Goal: Task Accomplishment & Management: Complete application form

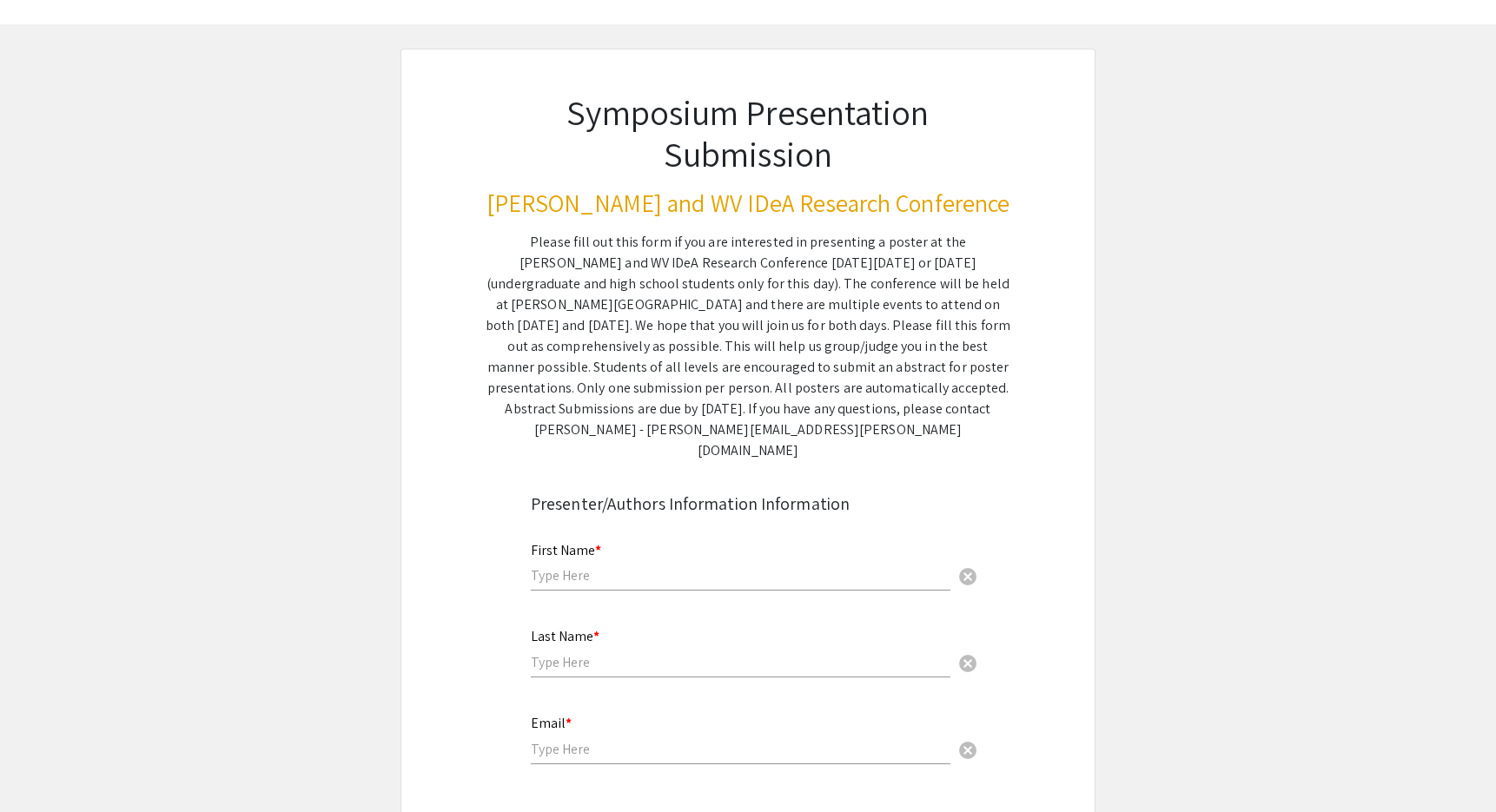
scroll to position [55, 0]
click at [810, 387] on div "Please fill out this form if you are interested in presenting a poster at the […" at bounding box center [748, 346] width 524 height 229
click at [845, 370] on div "Please fill out this form if you are interested in presenting a poster at the […" at bounding box center [748, 346] width 524 height 229
drag, startPoint x: 785, startPoint y: 374, endPoint x: 869, endPoint y: 429, distance: 100.4
click at [871, 431] on div "Please fill out this form if you are interested in presenting a poster at the […" at bounding box center [748, 346] width 524 height 229
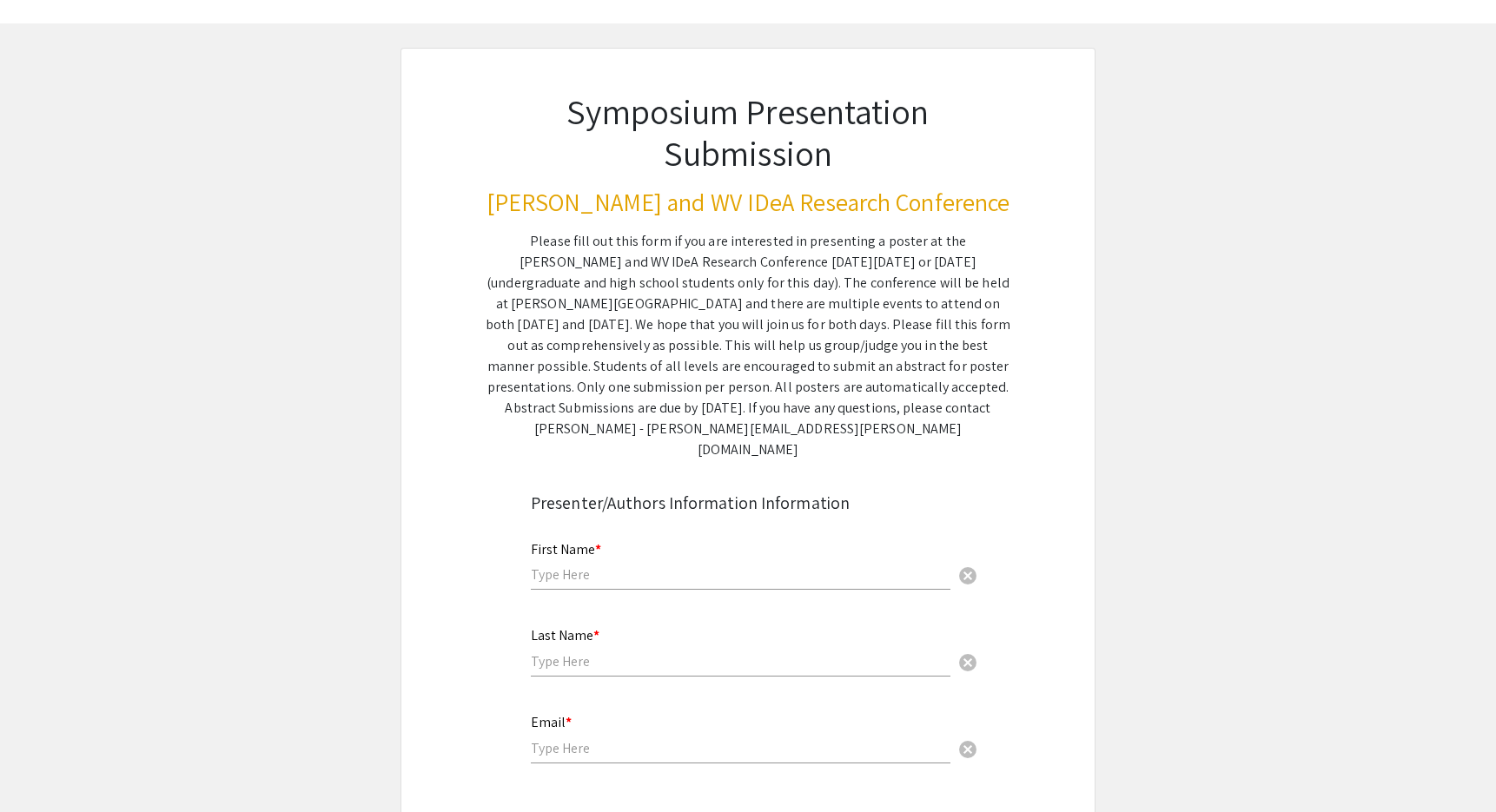
click at [874, 429] on div "Please fill out this form if you are interested in presenting a poster at the […" at bounding box center [748, 346] width 524 height 229
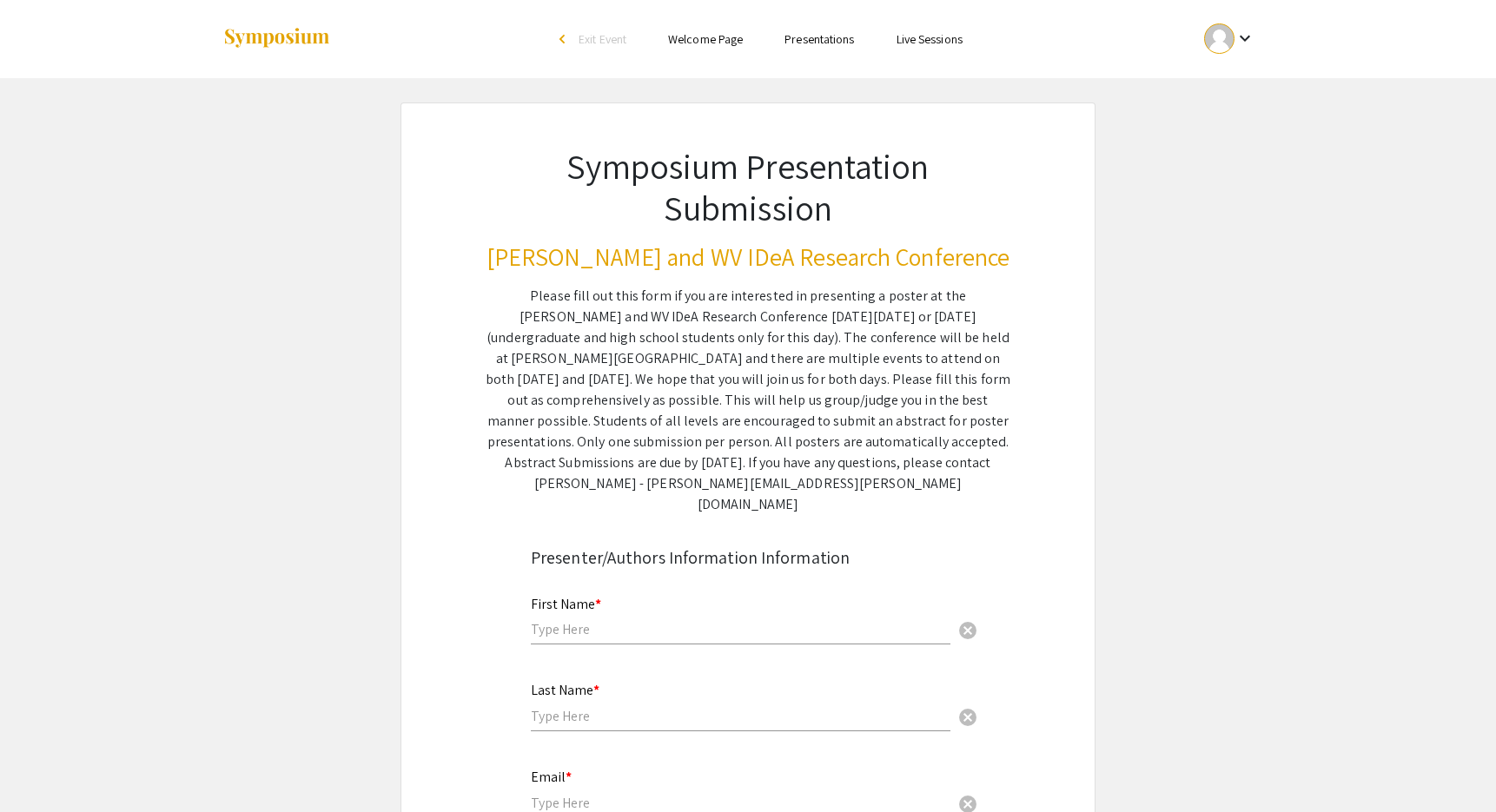
scroll to position [0, 0]
drag, startPoint x: 878, startPoint y: 444, endPoint x: 874, endPoint y: 486, distance: 42.2
click at [874, 486] on div "Please fill out this form if you are interested in presenting a poster at the […" at bounding box center [748, 401] width 524 height 229
click at [874, 484] on div "Please fill out this form if you are interested in presenting a poster at the […" at bounding box center [748, 401] width 524 height 229
drag, startPoint x: 642, startPoint y: 372, endPoint x: 803, endPoint y: 474, distance: 190.6
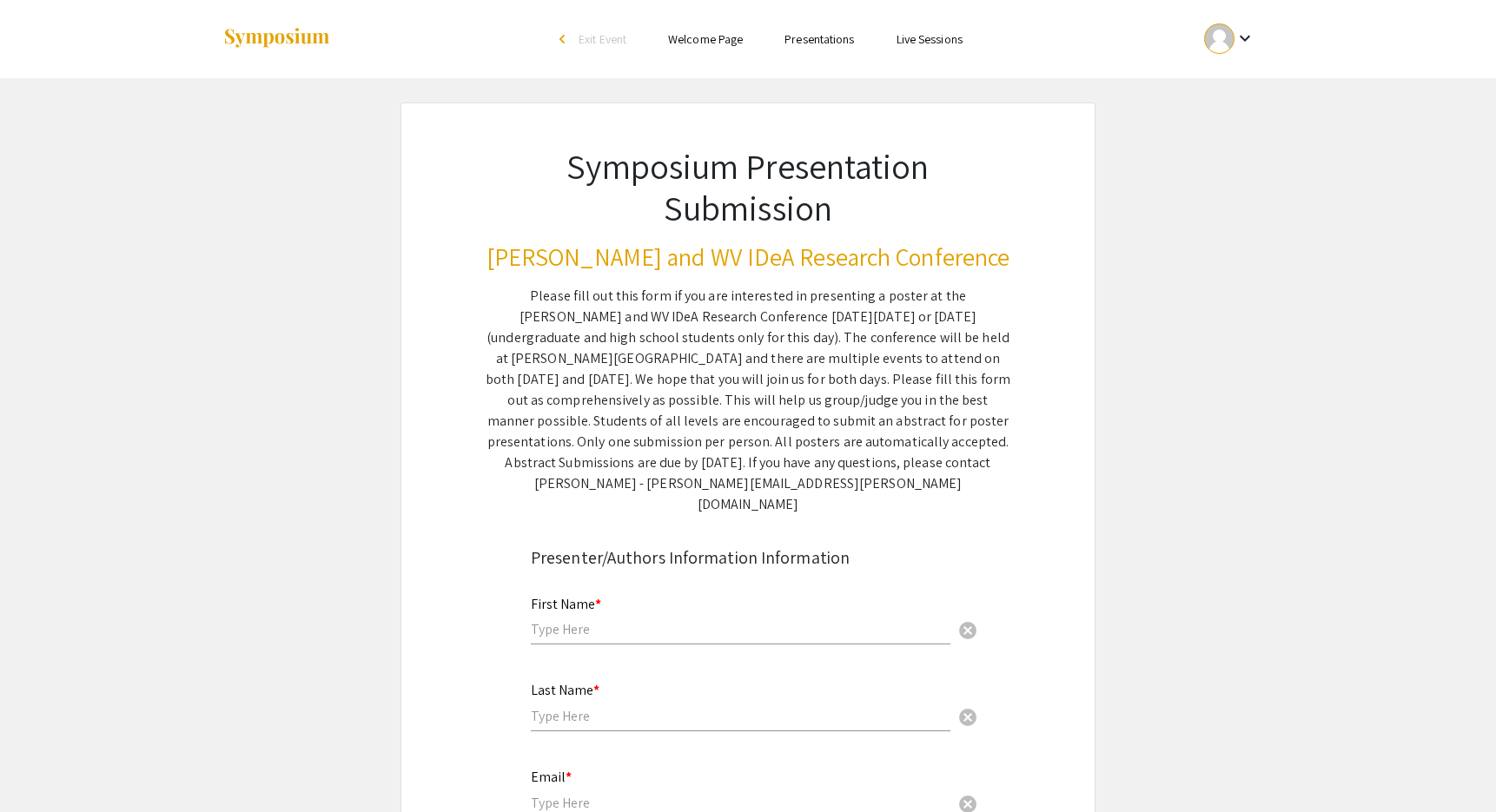
click at [804, 474] on div "Please fill out this form if you are interested in presenting a poster at the […" at bounding box center [748, 401] width 524 height 229
click at [831, 461] on div "Please fill out this form if you are interested in presenting a poster at the […" at bounding box center [748, 401] width 524 height 229
drag, startPoint x: 580, startPoint y: 445, endPoint x: 849, endPoint y: 484, distance: 271.8
click at [850, 484] on div "Please fill out this form if you are interested in presenting a poster at the […" at bounding box center [748, 401] width 524 height 229
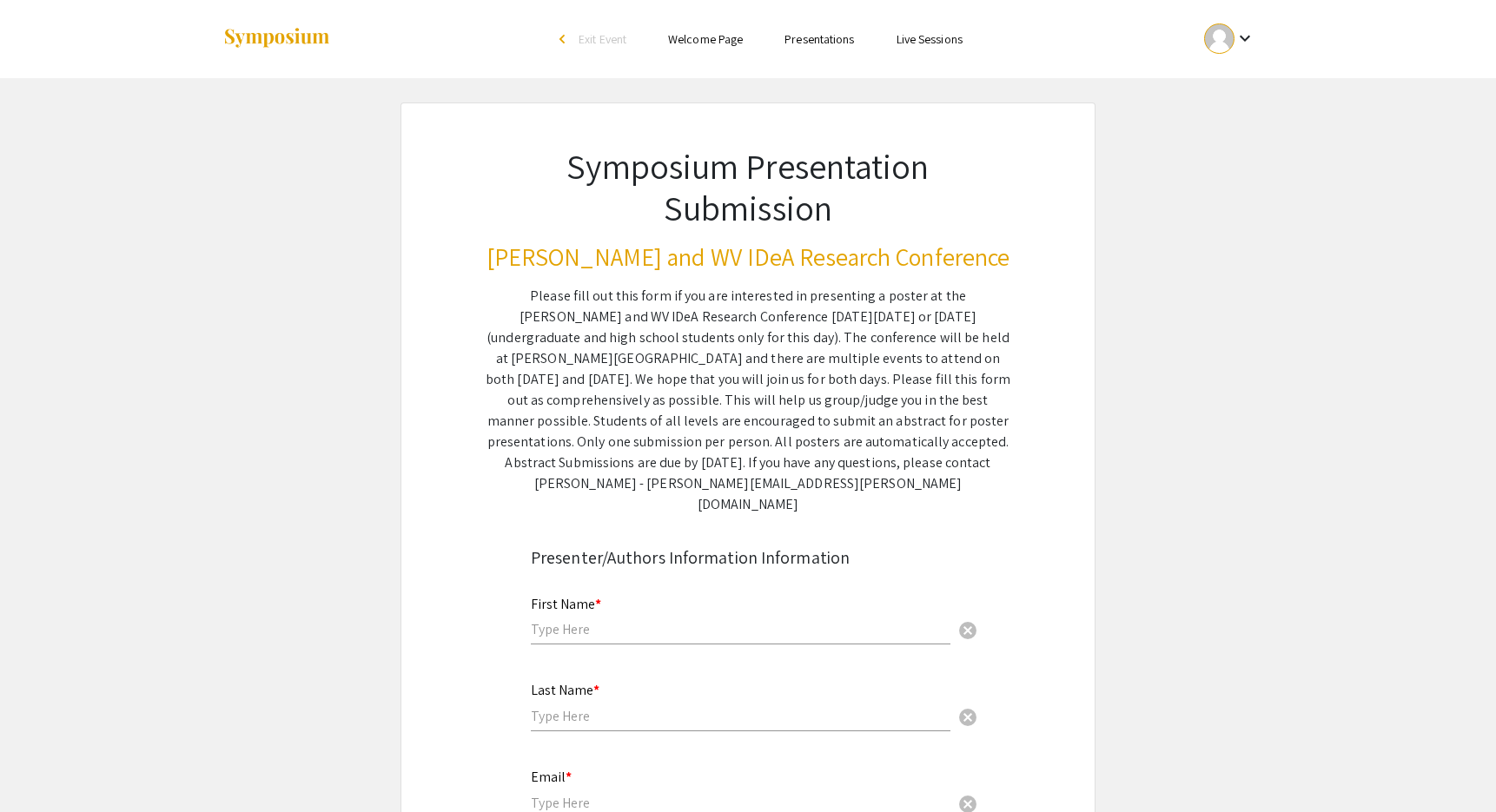
drag, startPoint x: 596, startPoint y: 457, endPoint x: 859, endPoint y: 489, distance: 264.9
click at [859, 489] on div "Please fill out this form if you are interested in presenting a poster at the […" at bounding box center [748, 401] width 524 height 229
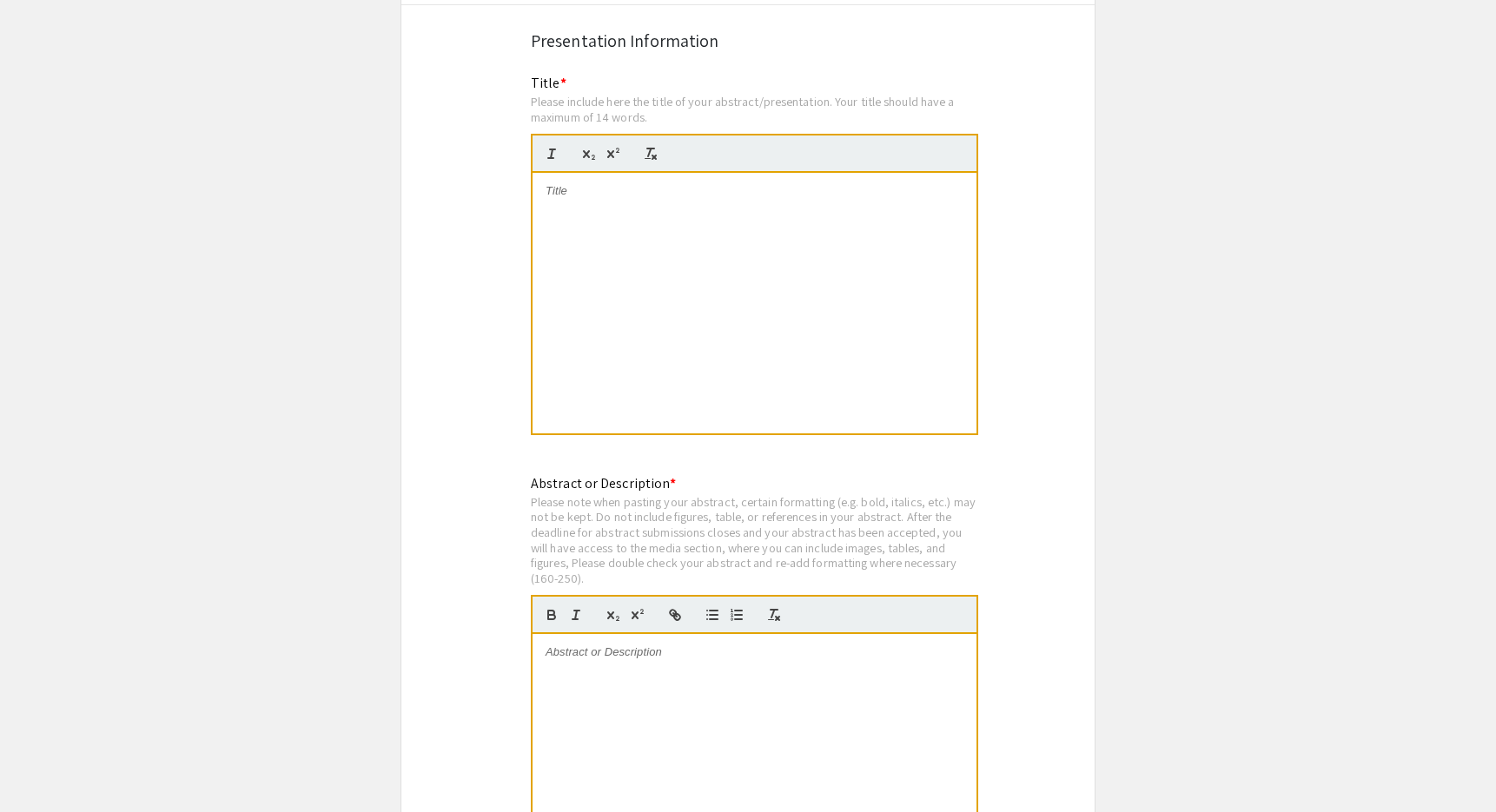
scroll to position [3277, 0]
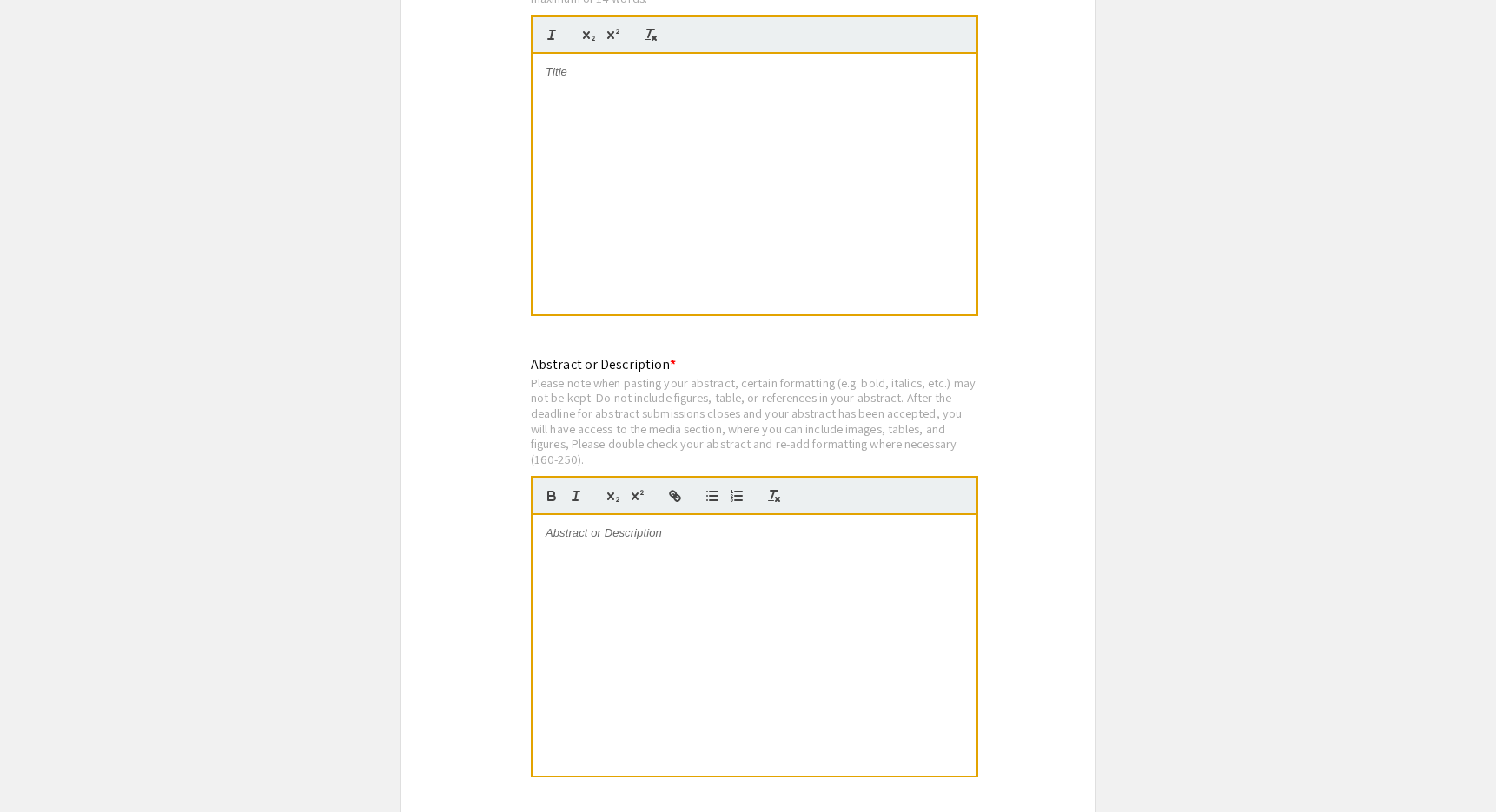
click at [732, 515] on div at bounding box center [755, 645] width 444 height 260
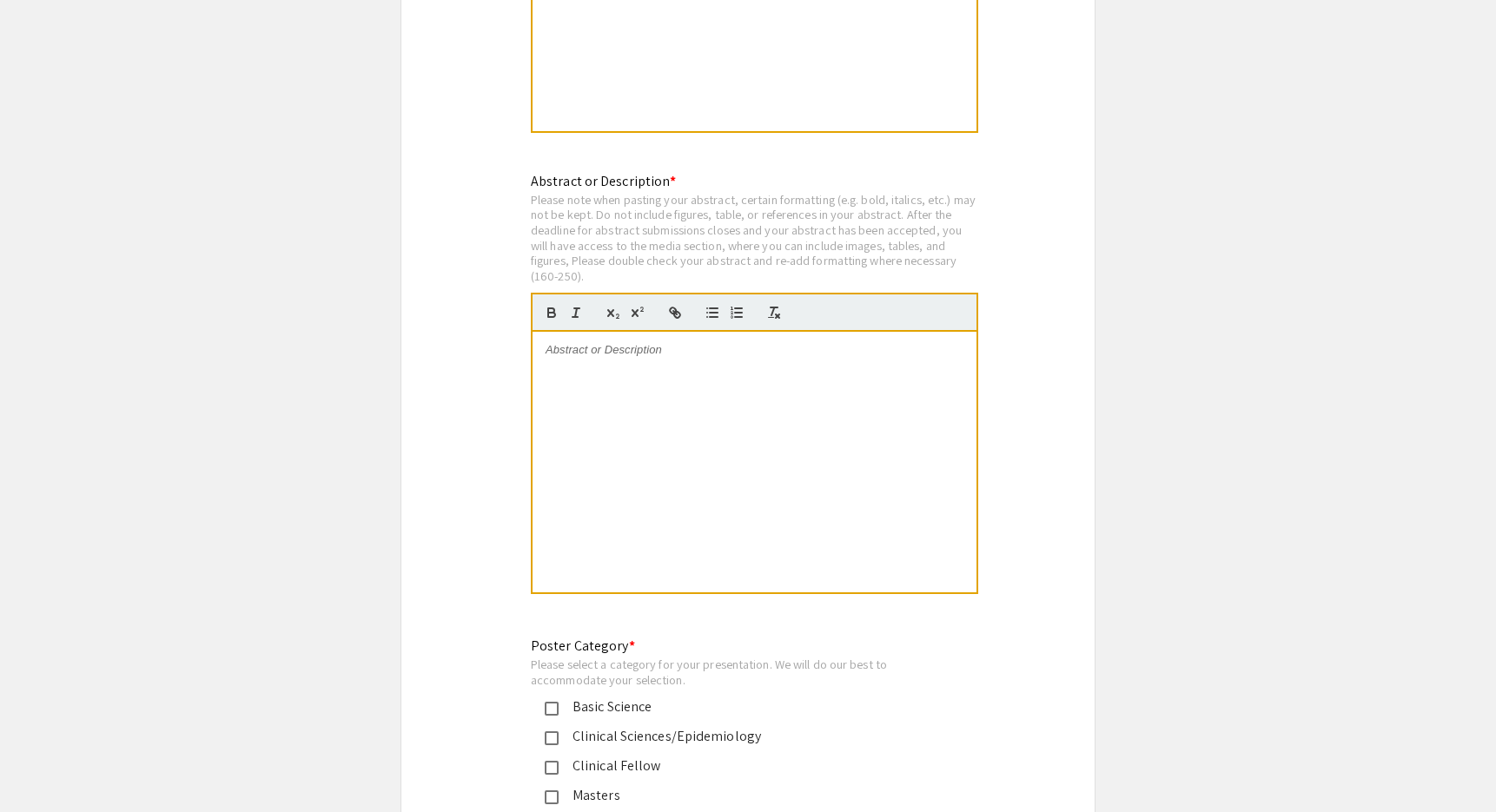
scroll to position [3589, 0]
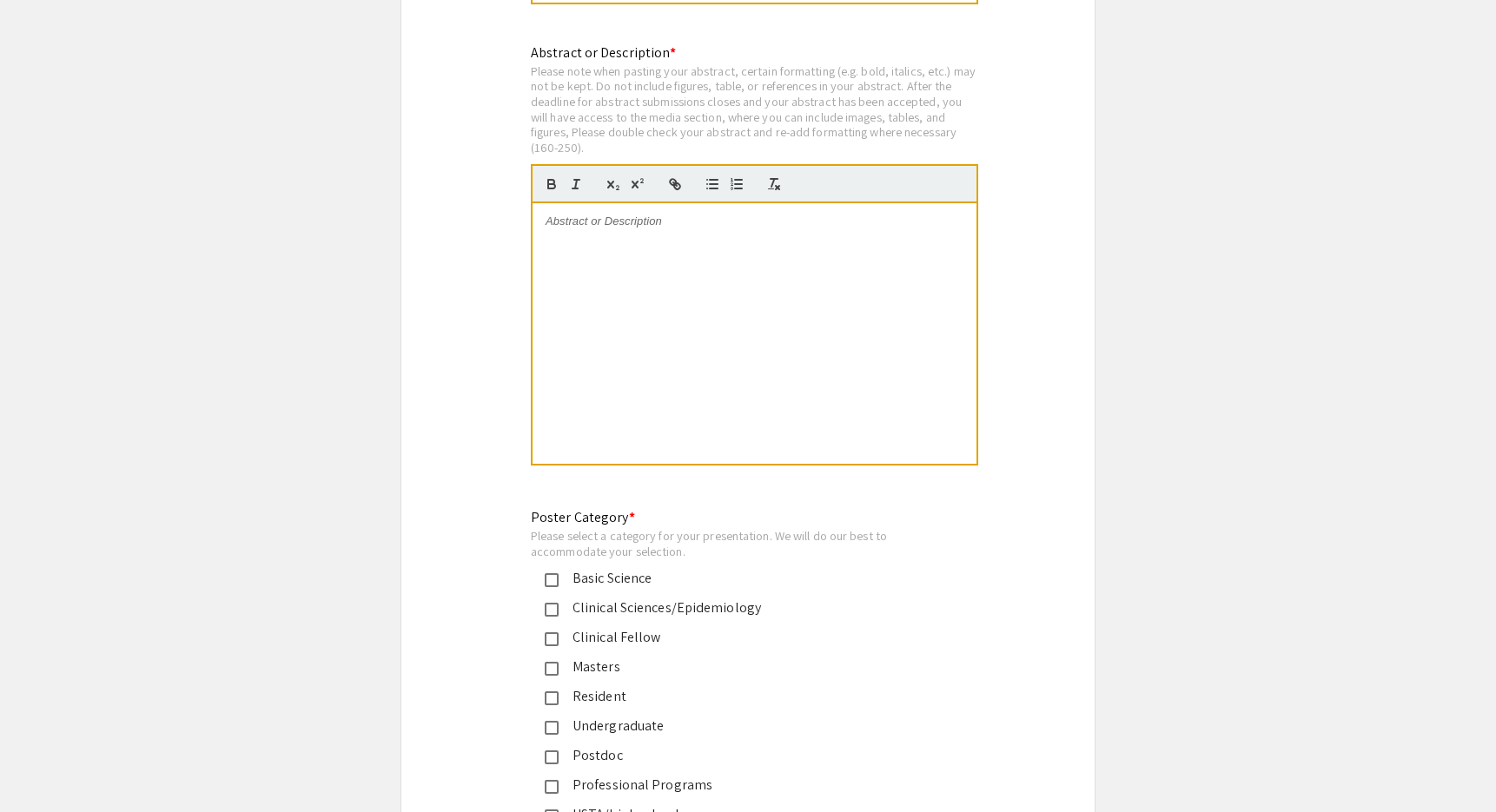
drag, startPoint x: 668, startPoint y: 111, endPoint x: 803, endPoint y: 111, distance: 135.0
click at [802, 111] on div "Please note when pasting your abstract, certain formatting (e.g. bold, italics,…" at bounding box center [754, 109] width 447 height 92
click at [926, 101] on div "Please note when pasting your abstract, certain formatting (e.g. bold, italics,…" at bounding box center [754, 109] width 447 height 92
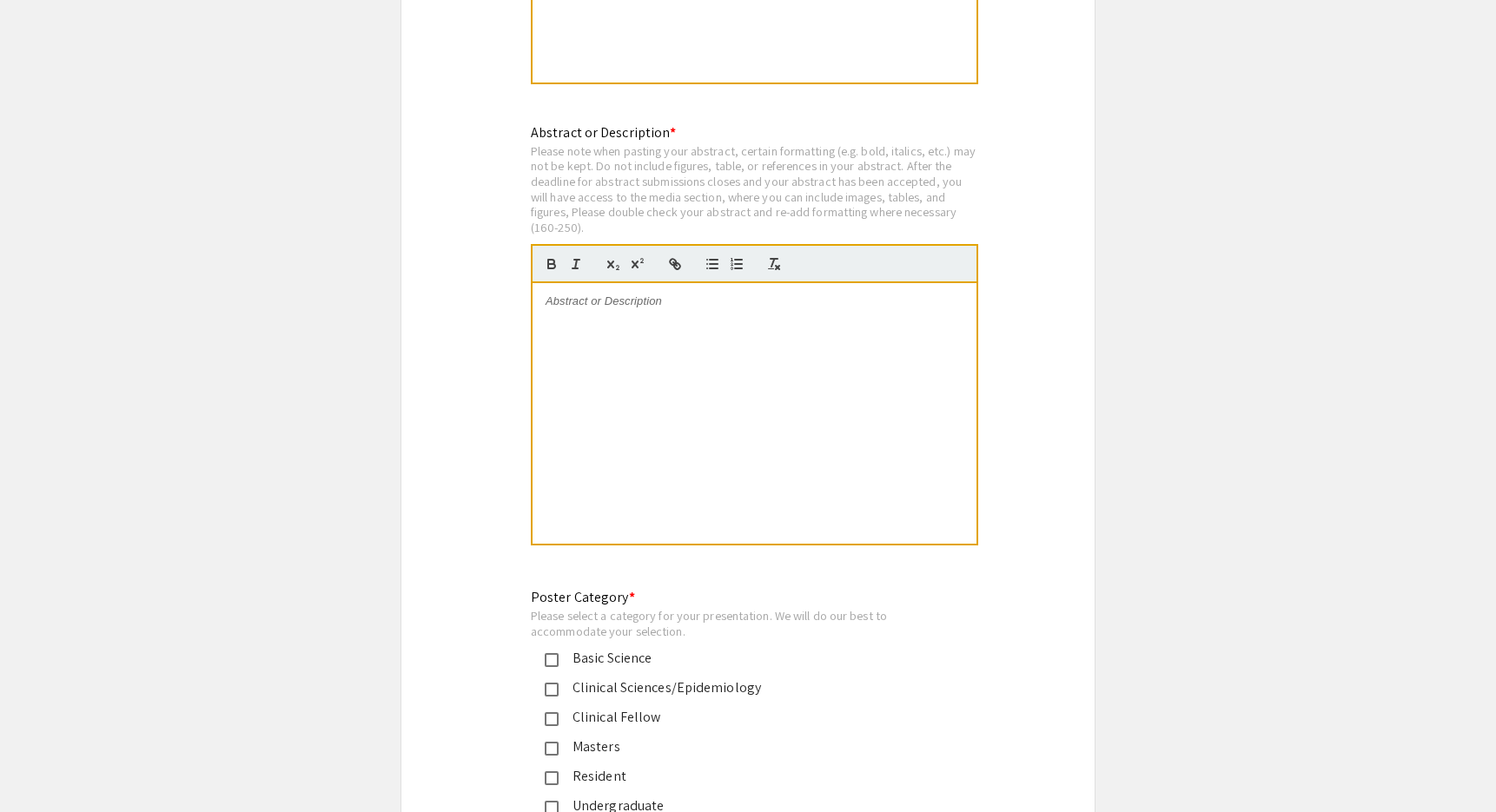
scroll to position [3490, 0]
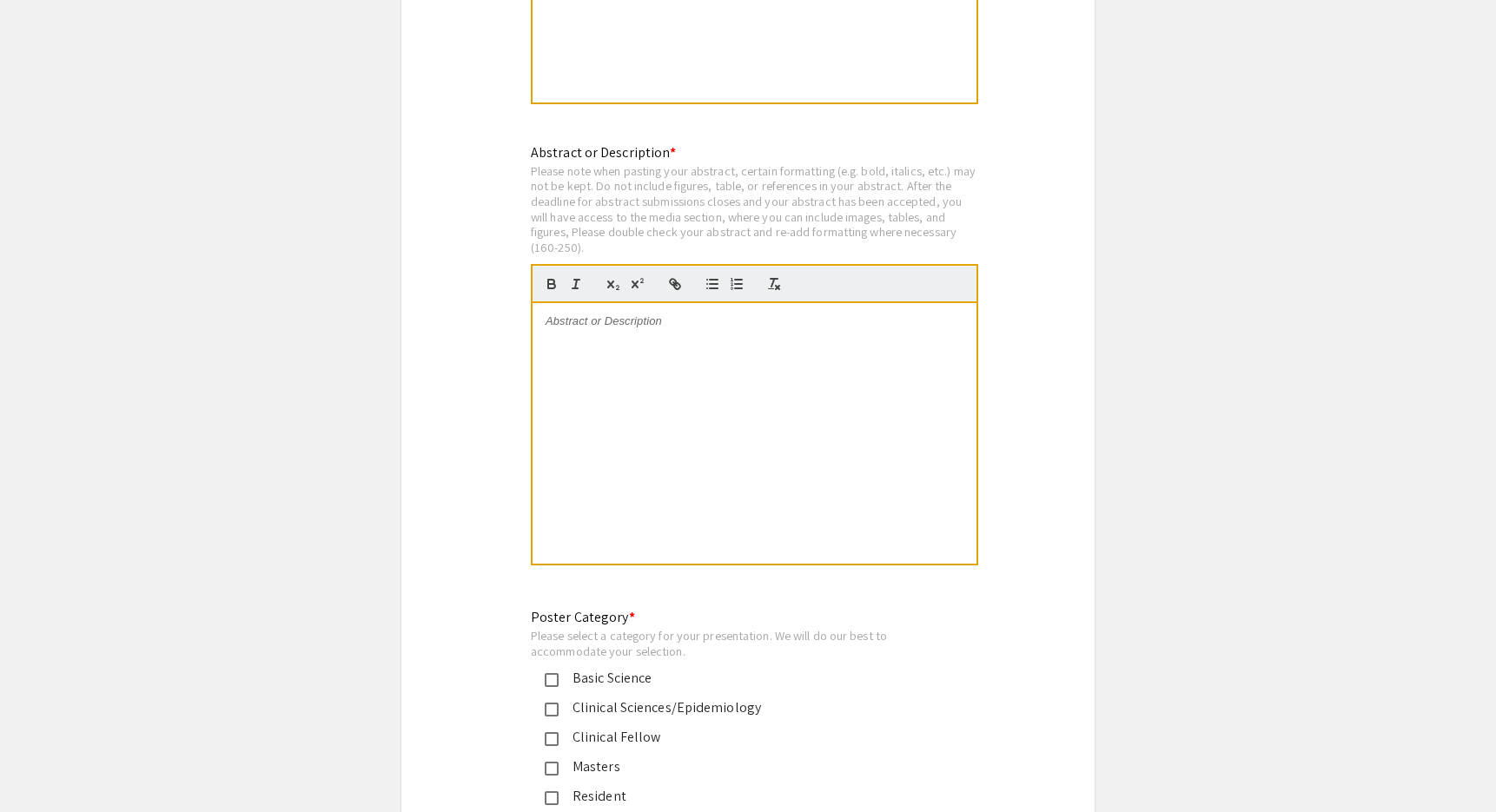
drag, startPoint x: 629, startPoint y: 158, endPoint x: 721, endPoint y: 203, distance: 102.4
click at [721, 203] on div "Please note when pasting your abstract, certain formatting (e.g. bold, italics,…" at bounding box center [754, 210] width 447 height 92
drag, startPoint x: 578, startPoint y: 154, endPoint x: 715, endPoint y: 197, distance: 143.6
click at [714, 197] on div "Please note when pasting your abstract, certain formatting (e.g. bold, italics,…" at bounding box center [754, 210] width 447 height 92
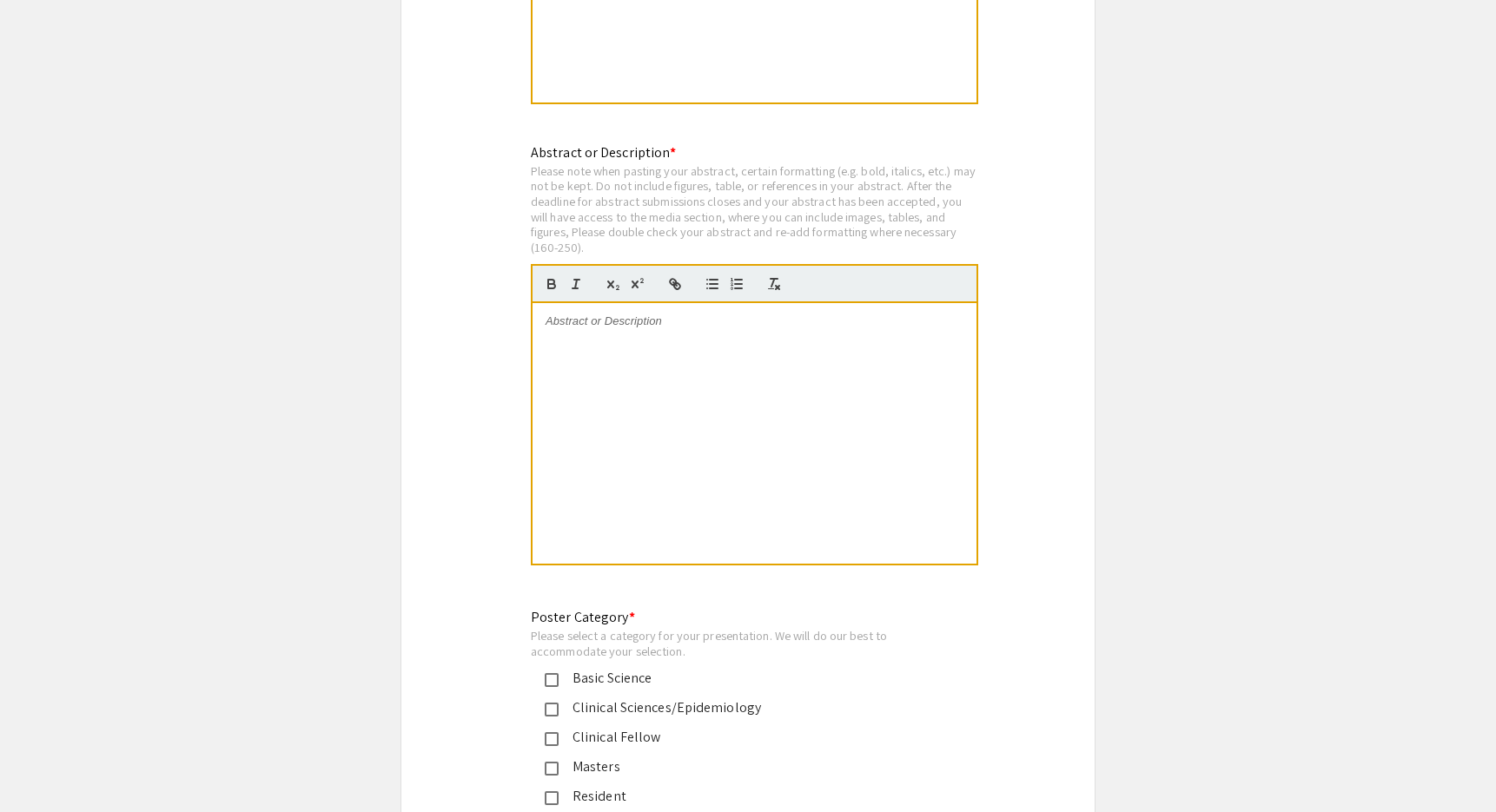
click at [715, 197] on div "Please note when pasting your abstract, certain formatting (e.g. bold, italics,…" at bounding box center [754, 210] width 447 height 92
drag, startPoint x: 613, startPoint y: 174, endPoint x: 720, endPoint y: 212, distance: 113.5
click at [721, 212] on div "Please note when pasting your abstract, certain formatting (e.g. bold, italics,…" at bounding box center [754, 210] width 447 height 92
drag, startPoint x: 579, startPoint y: 195, endPoint x: 742, endPoint y: 206, distance: 163.4
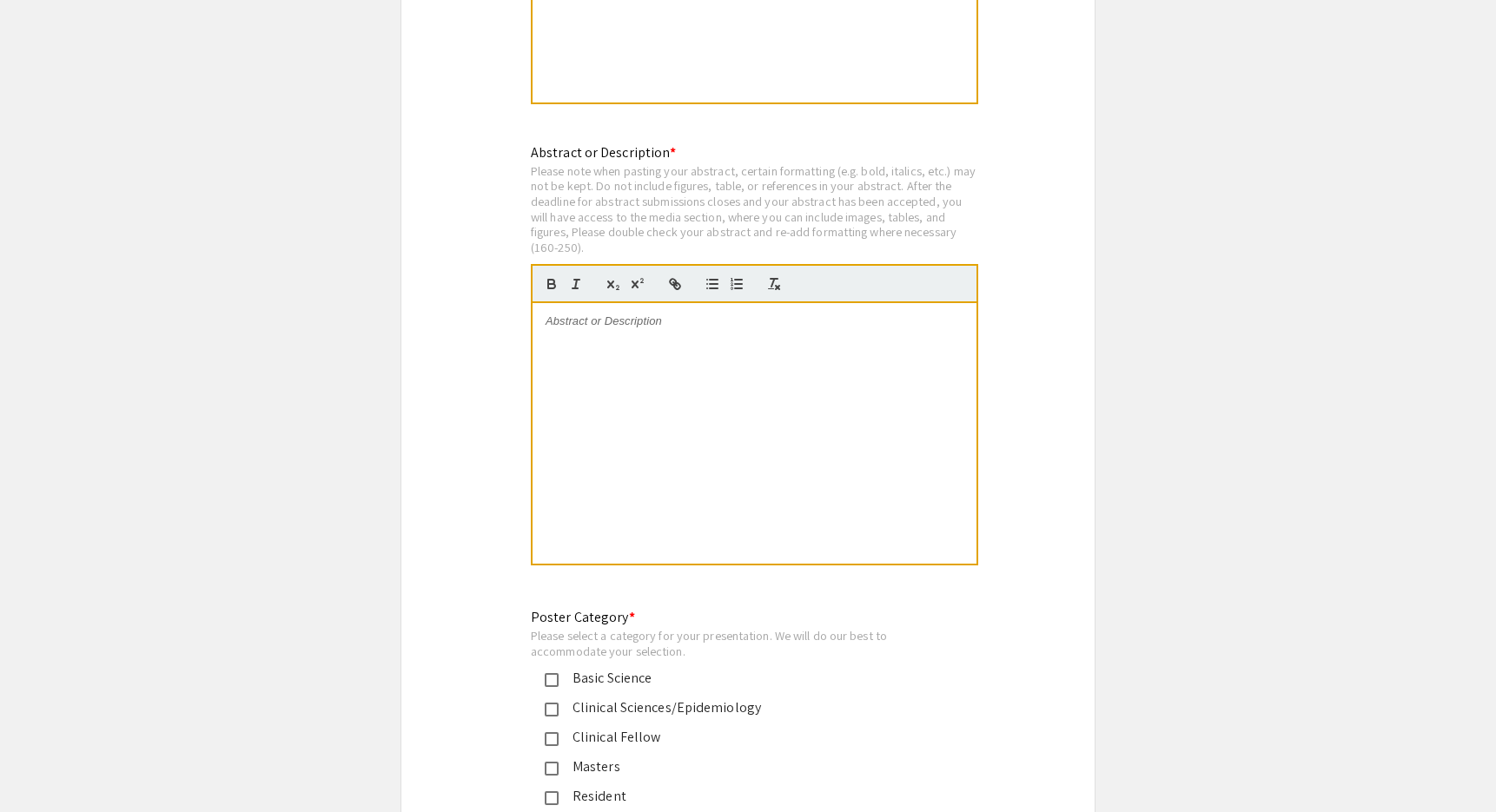
click at [742, 206] on div "Please note when pasting your abstract, certain formatting (e.g. bold, italics,…" at bounding box center [754, 210] width 447 height 92
click at [924, 186] on div "Please note when pasting your abstract, certain formatting (e.g. bold, italics,…" at bounding box center [754, 210] width 447 height 92
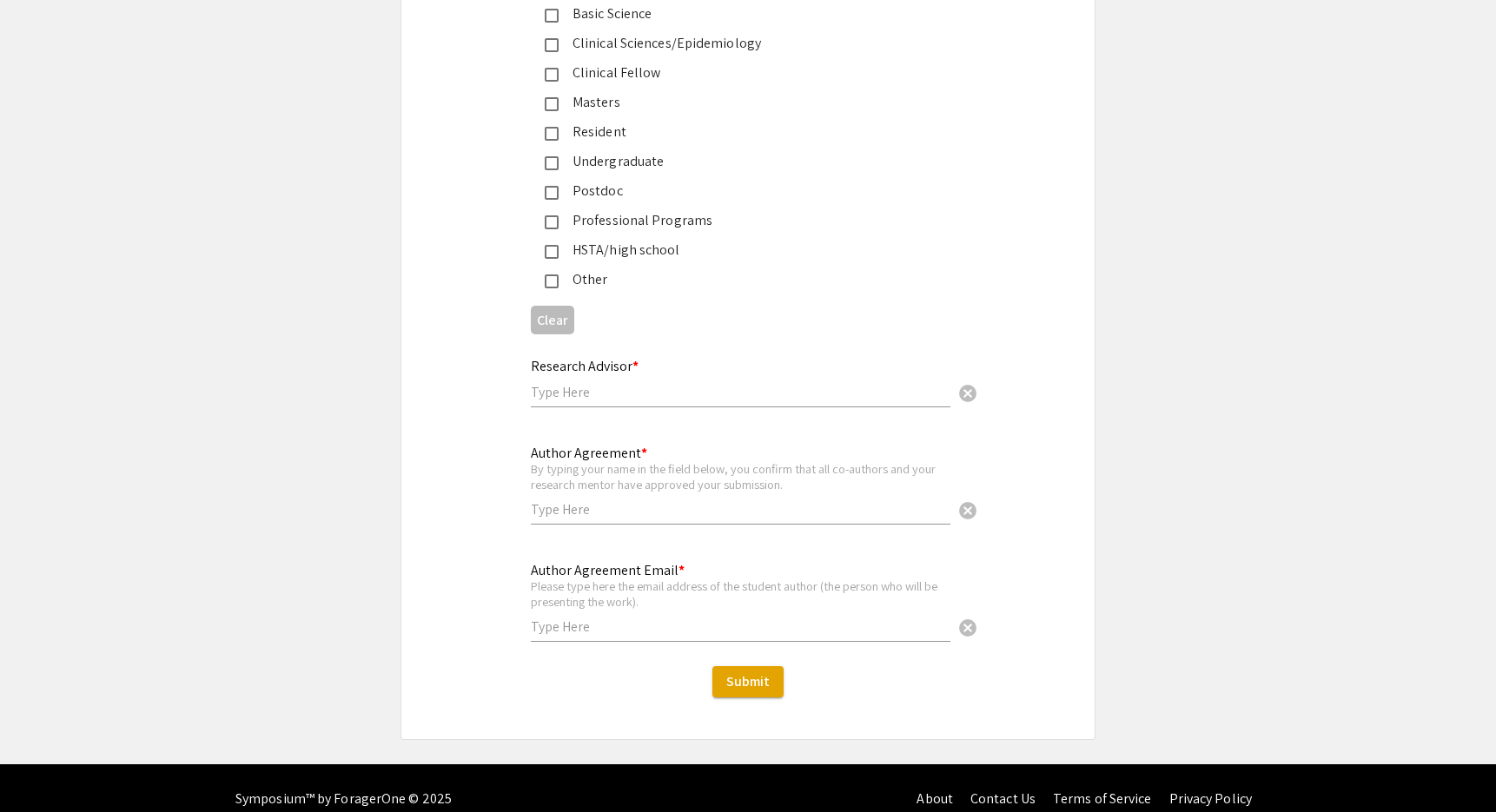
scroll to position [4153, 0]
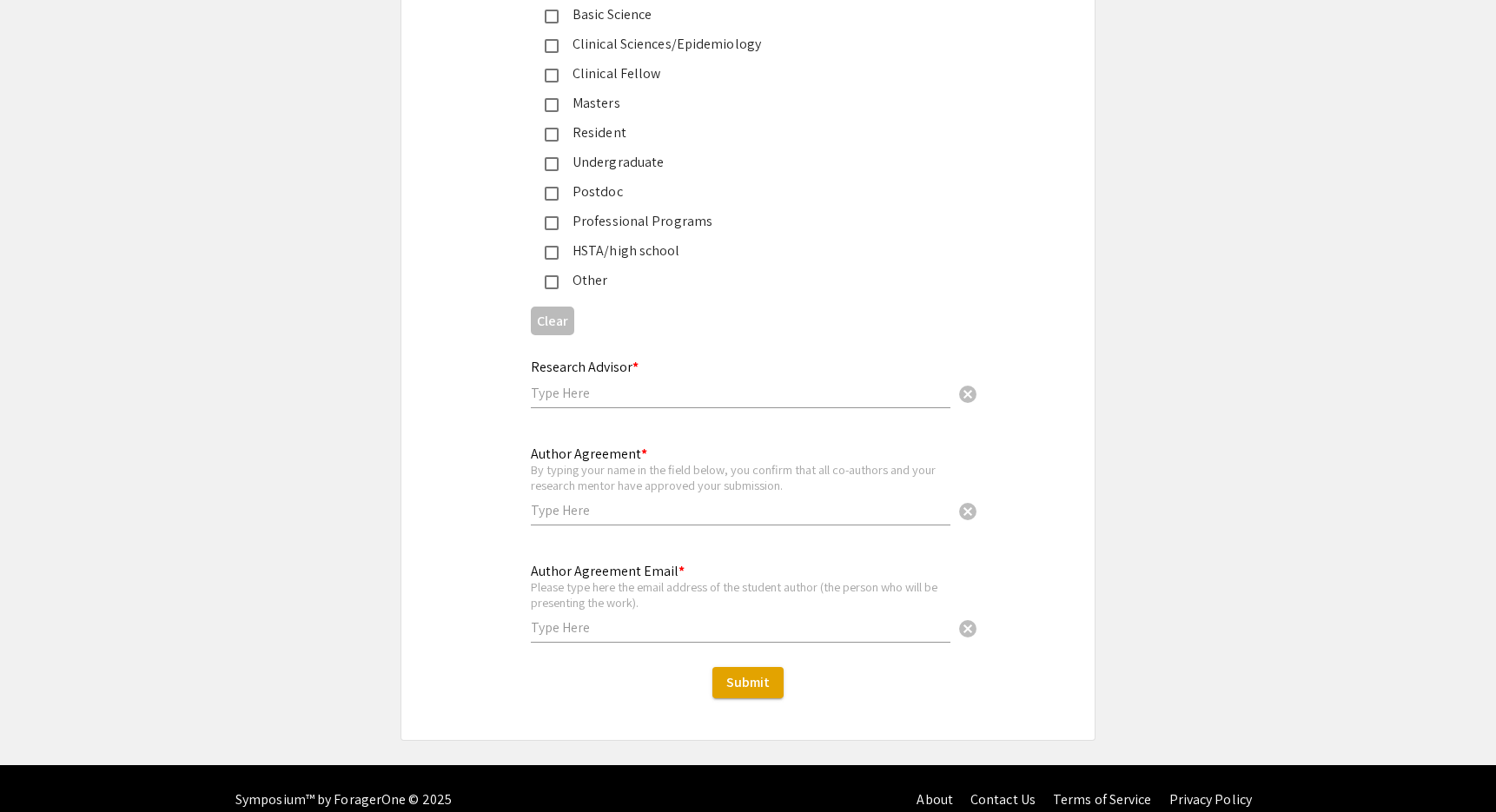
drag, startPoint x: 653, startPoint y: 458, endPoint x: 770, endPoint y: 460, distance: 117.0
click at [770, 462] on div "By typing your name in the field below, you confirm that all co-authors and you…" at bounding box center [740, 477] width 420 height 30
click at [477, 482] on div "Author Agreement * By typing your name in the field below, you confirm that all…" at bounding box center [748, 495] width 693 height 103
drag, startPoint x: 580, startPoint y: 561, endPoint x: 650, endPoint y: 568, distance: 70.3
click at [650, 579] on div "Please type here the email address of the student author (the person who will b…" at bounding box center [740, 594] width 420 height 30
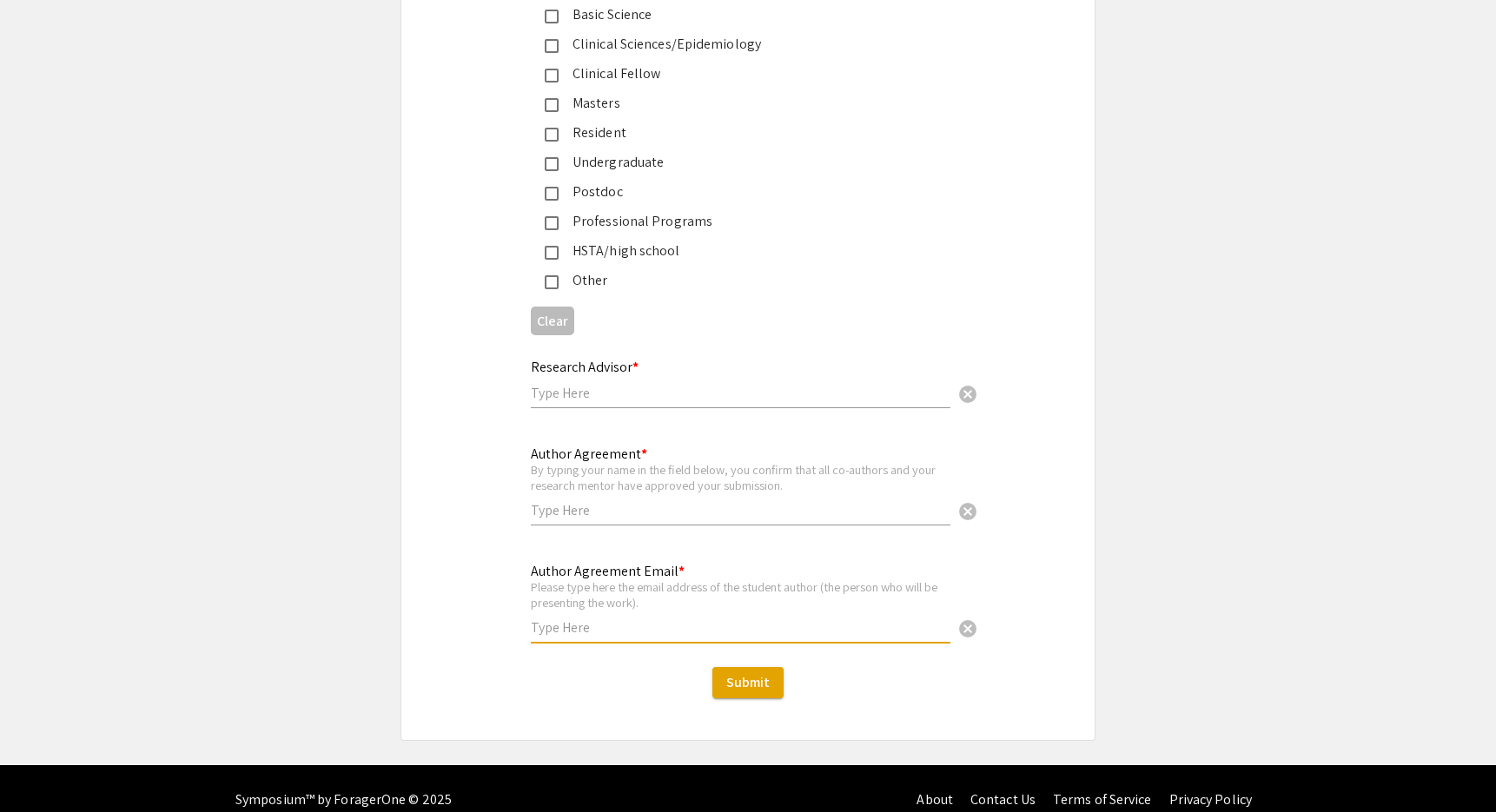
click at [492, 561] on div "Author Agreement Email * Please type here the email address of the student auth…" at bounding box center [748, 612] width 693 height 103
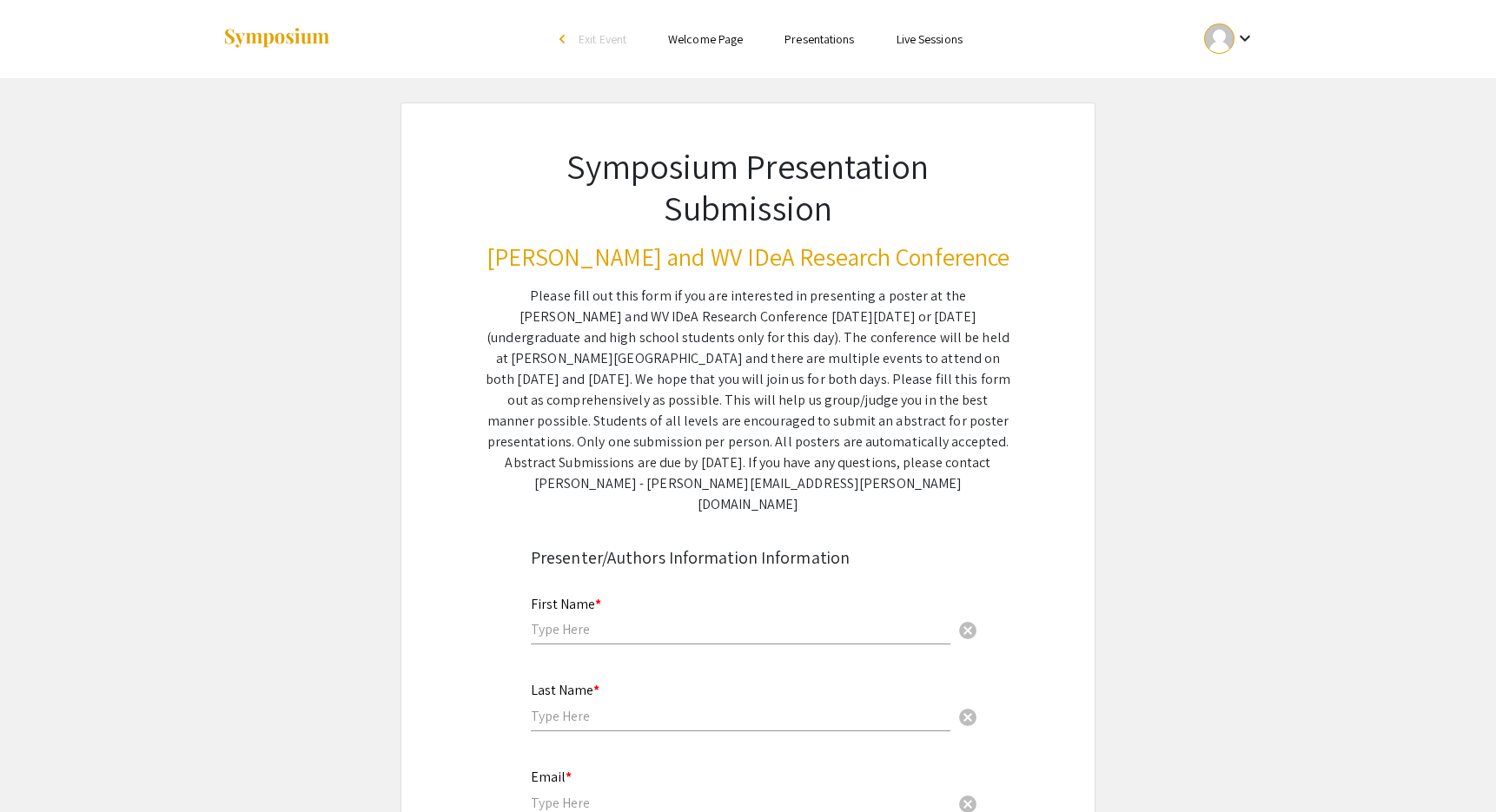
scroll to position [0, 0]
drag, startPoint x: 486, startPoint y: 292, endPoint x: 946, endPoint y: 482, distance: 497.7
click at [946, 482] on div "Please fill out this form if you are interested in presenting a poster at the […" at bounding box center [748, 401] width 524 height 229
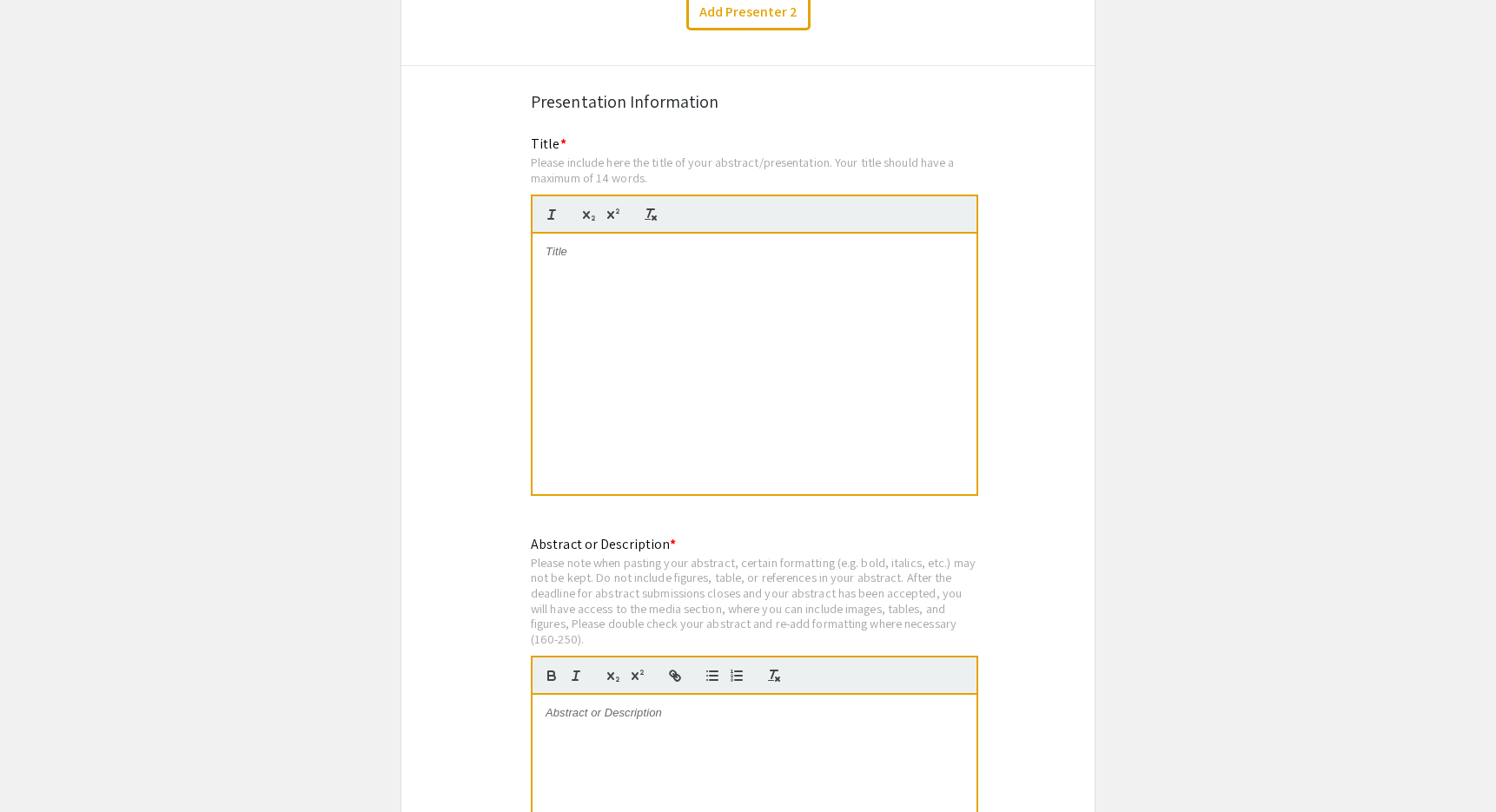
scroll to position [3189, 0]
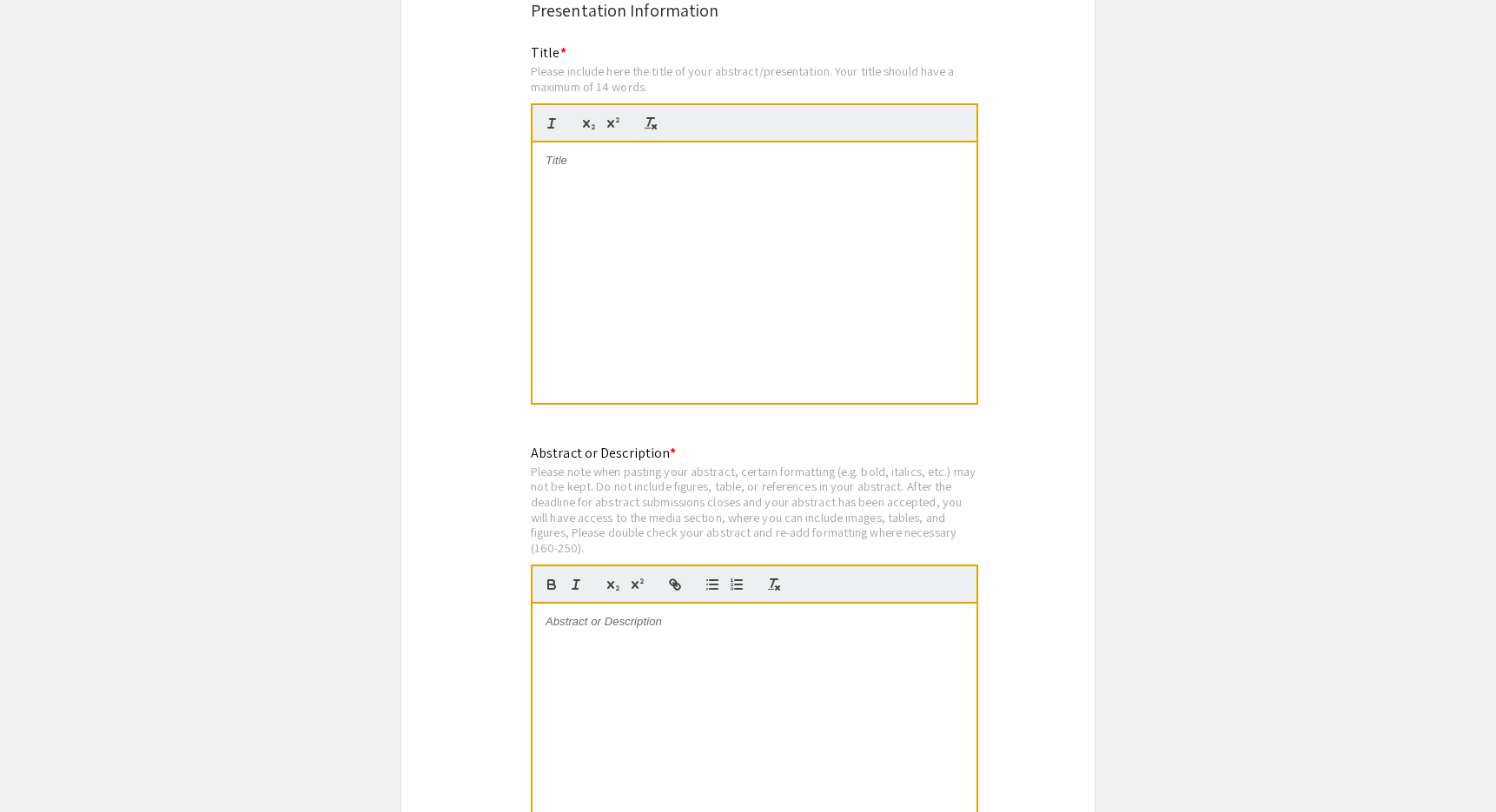
click at [647, 614] on p at bounding box center [755, 622] width 418 height 16
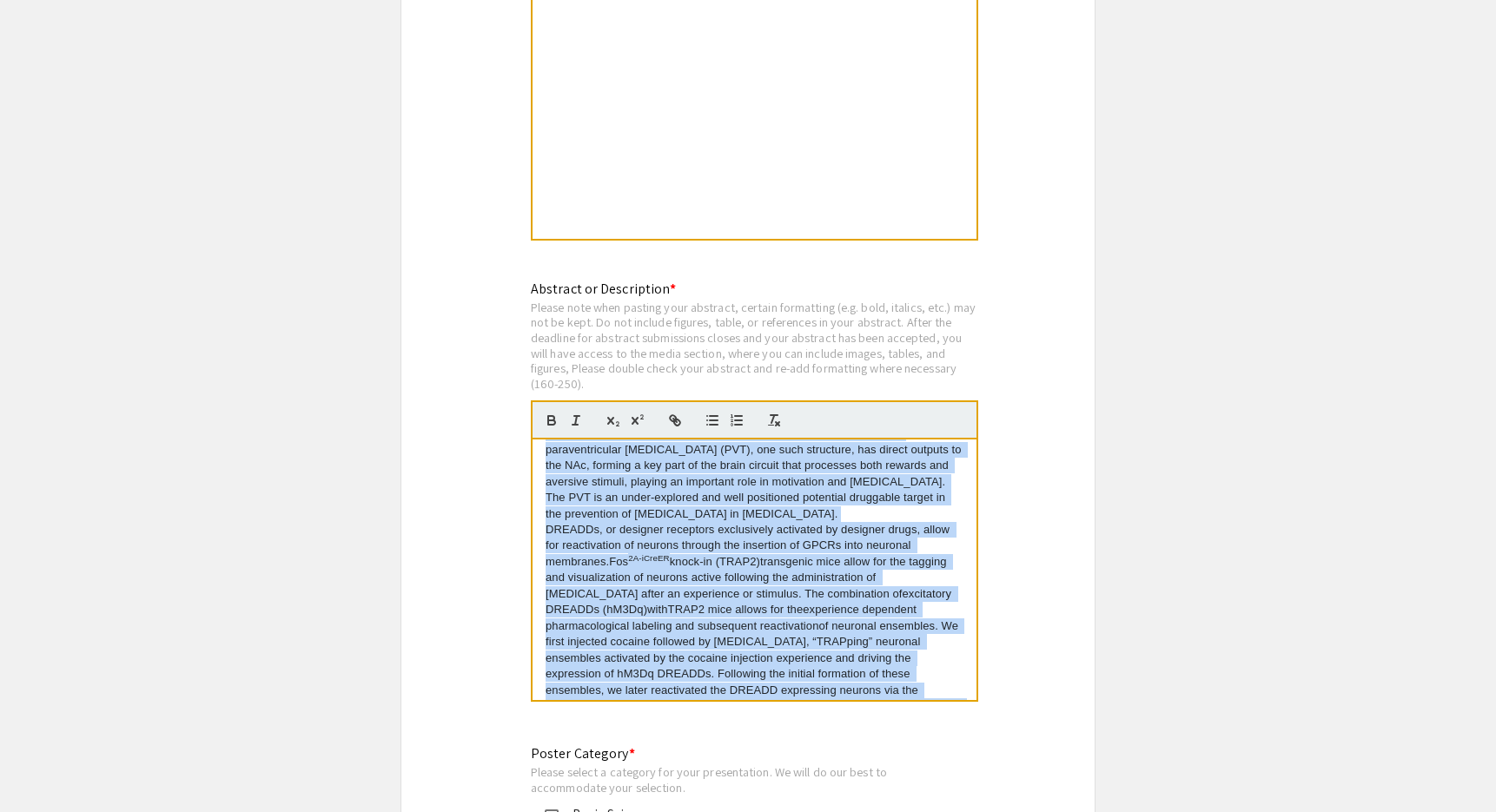
scroll to position [0, 0]
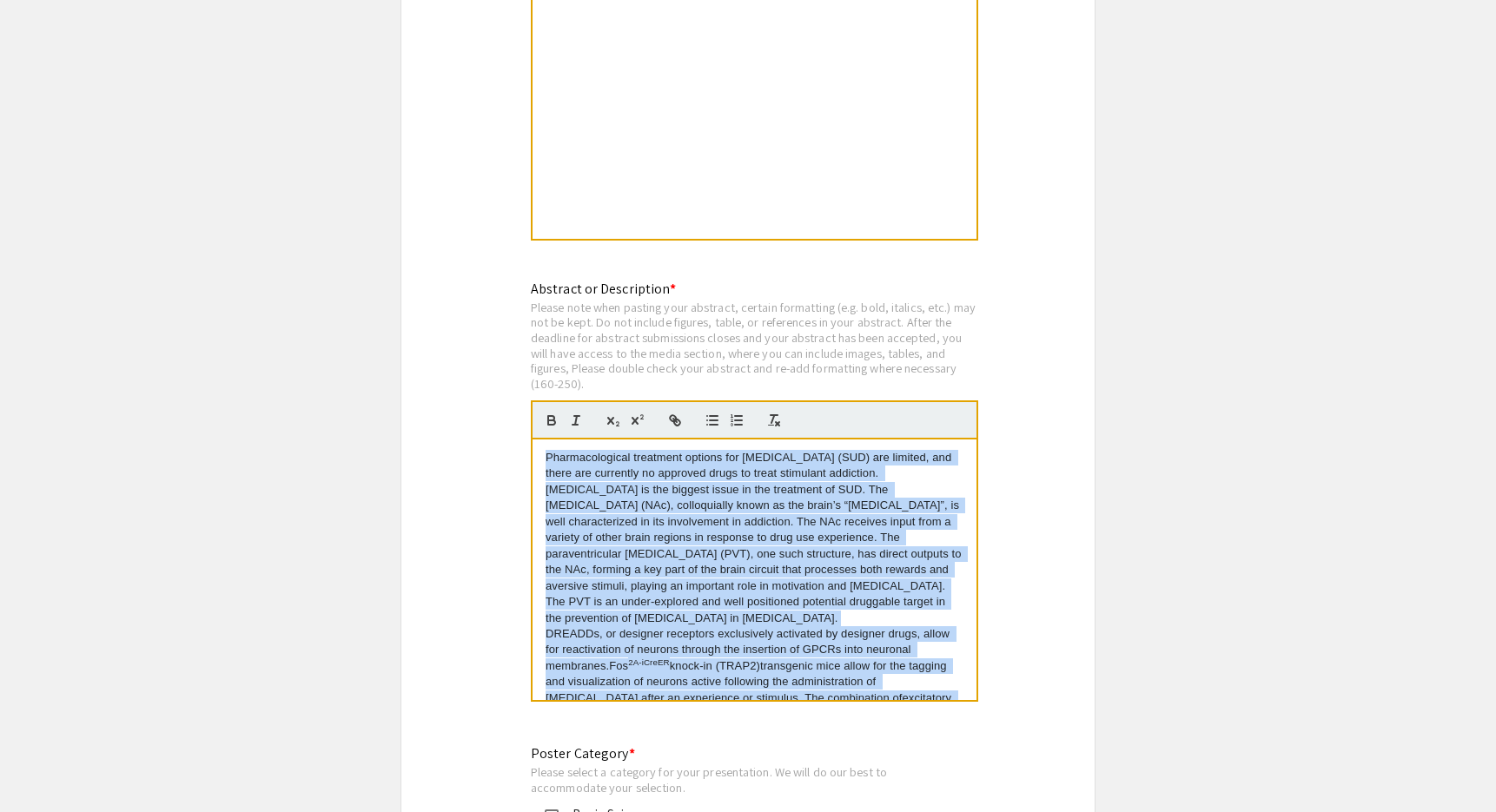
drag, startPoint x: 837, startPoint y: 666, endPoint x: 516, endPoint y: 308, distance: 480.8
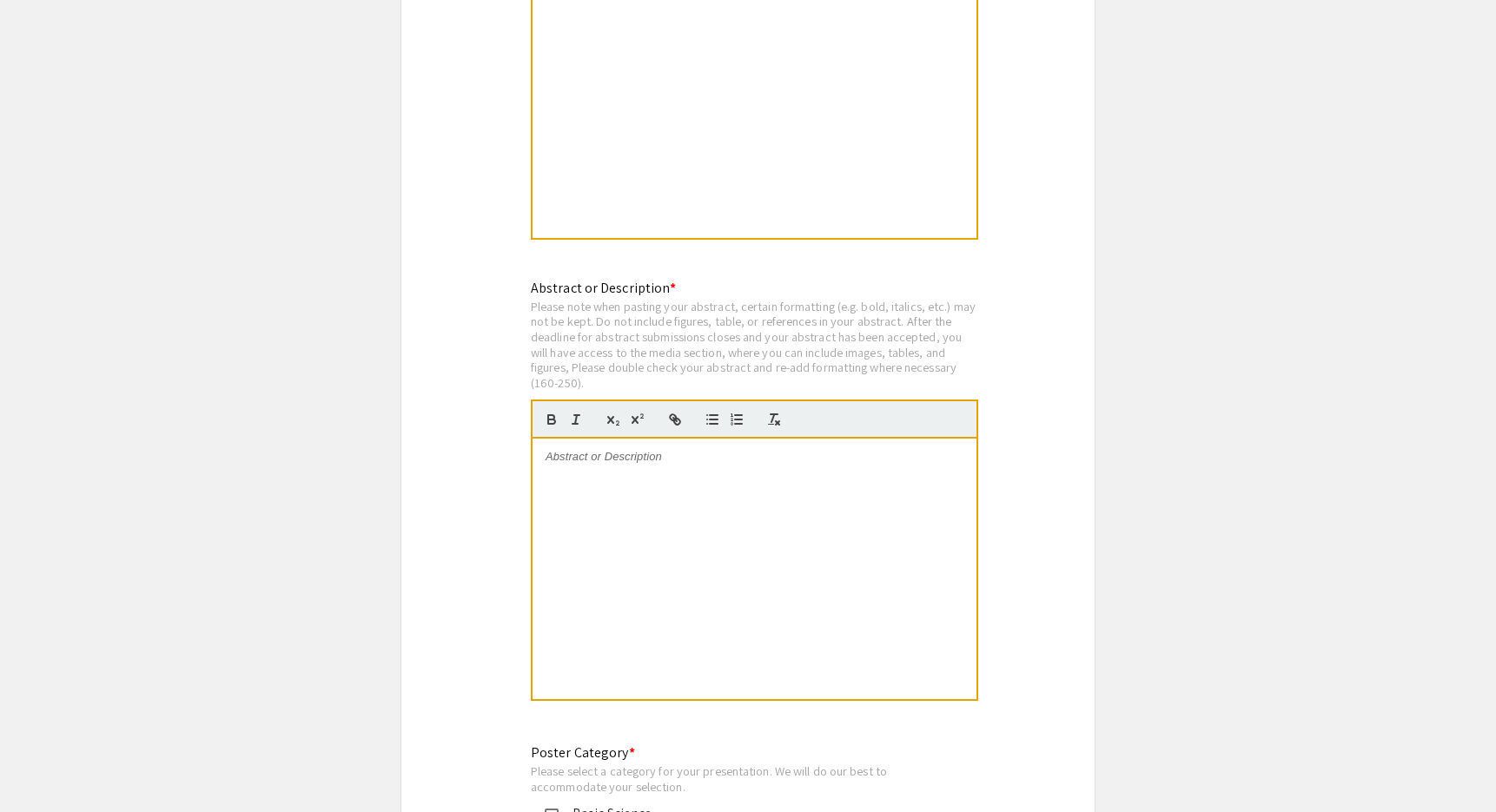
scroll to position [3354, 0]
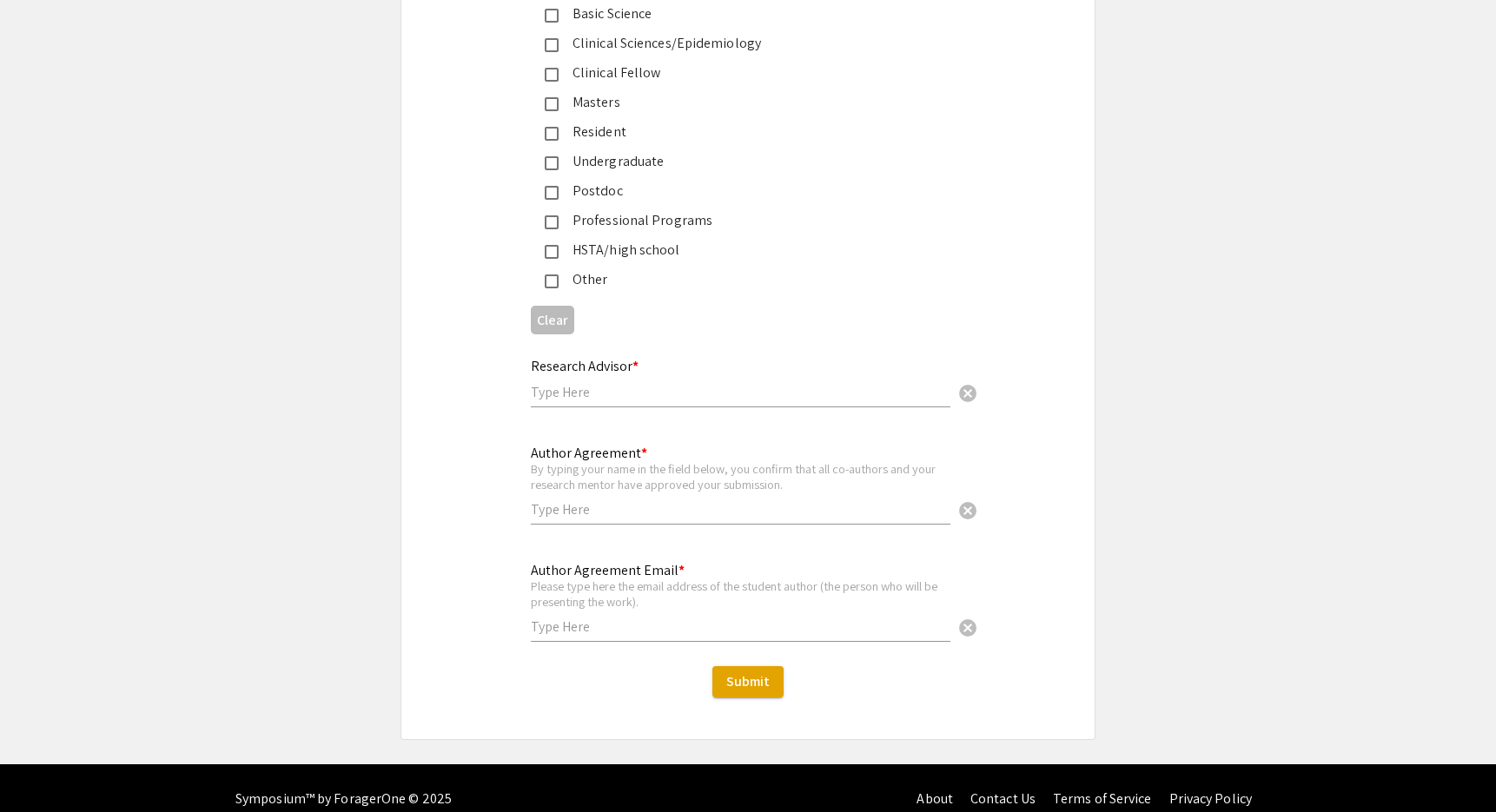
scroll to position [3899, 0]
